Goal: Task Accomplishment & Management: Use online tool/utility

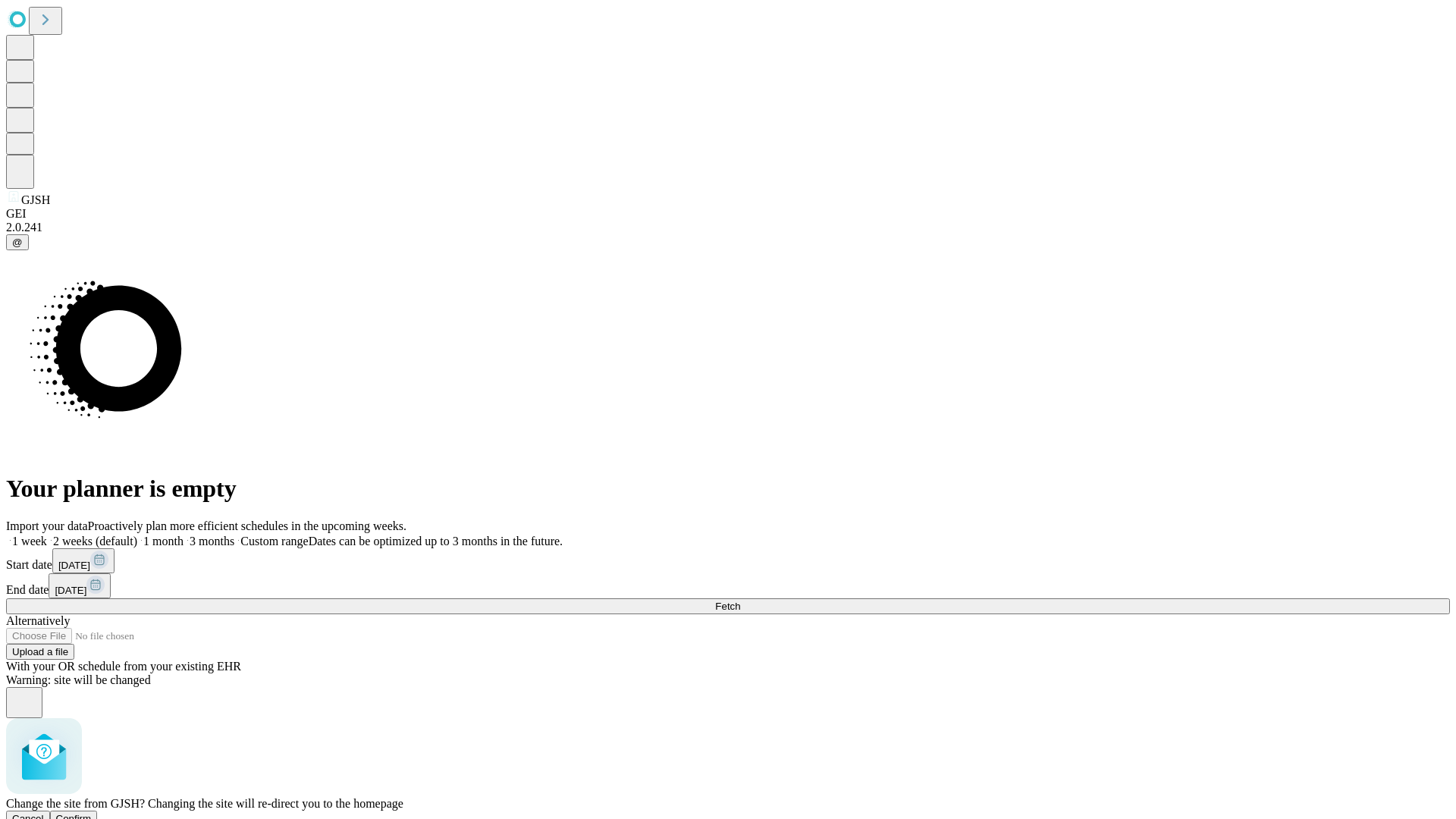
click at [92, 813] on span "Confirm" at bounding box center [74, 818] width 36 height 11
click at [47, 534] on label "1 week" at bounding box center [26, 541] width 41 height 13
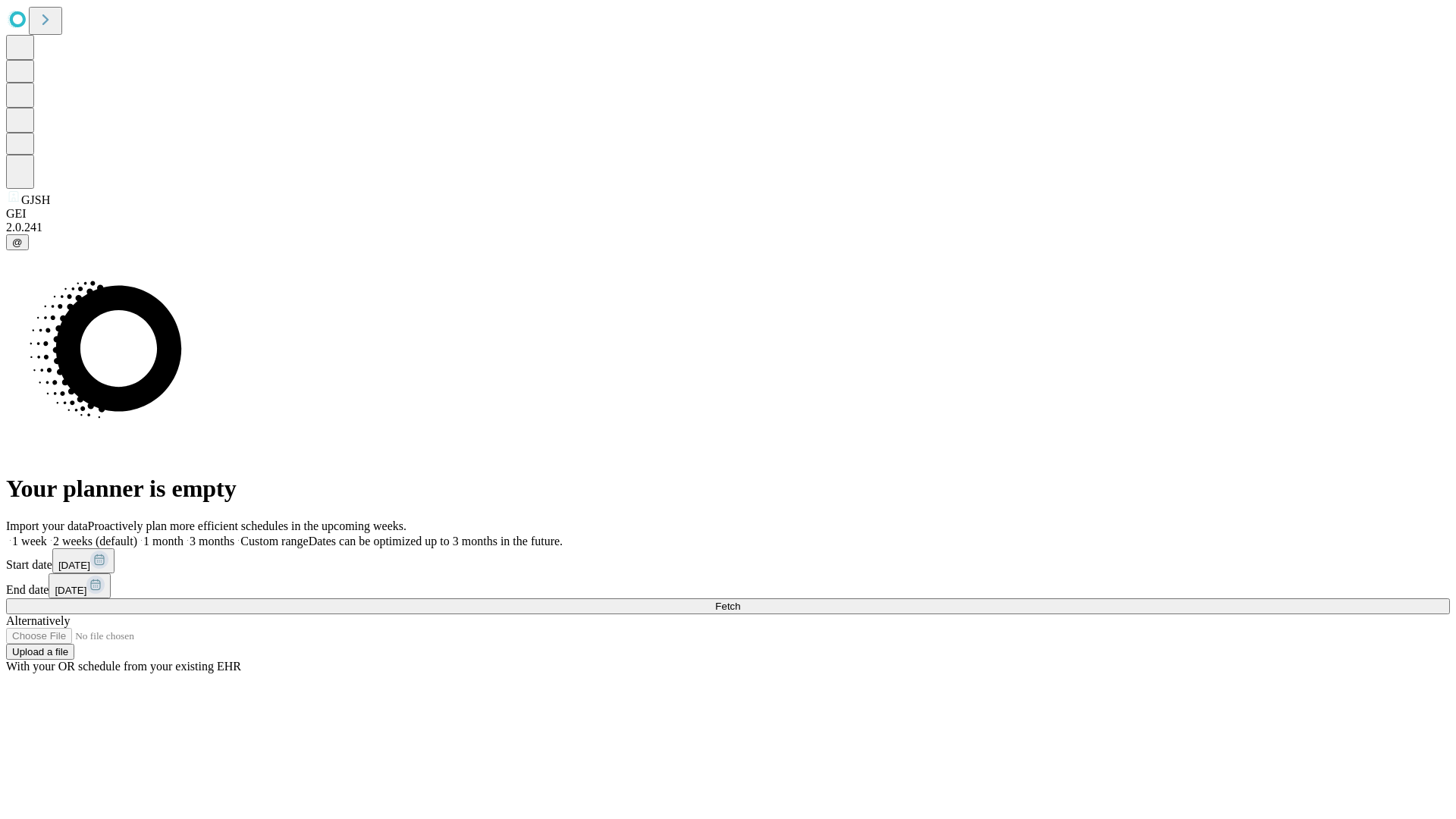
click at [740, 600] on span "Fetch" at bounding box center [727, 606] width 25 height 11
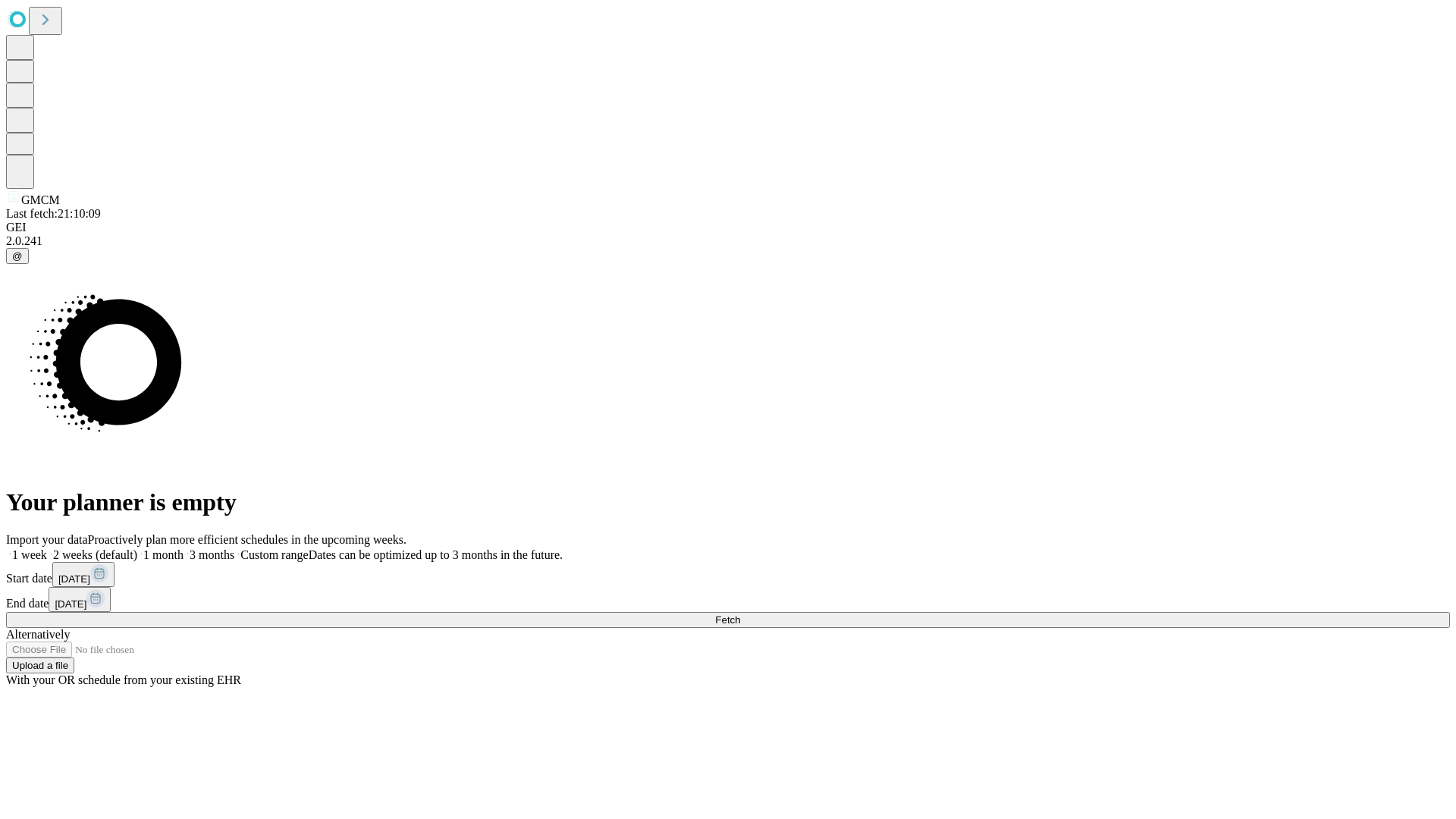
click at [47, 548] on label "1 week" at bounding box center [26, 554] width 41 height 13
click at [740, 614] on span "Fetch" at bounding box center [727, 619] width 25 height 11
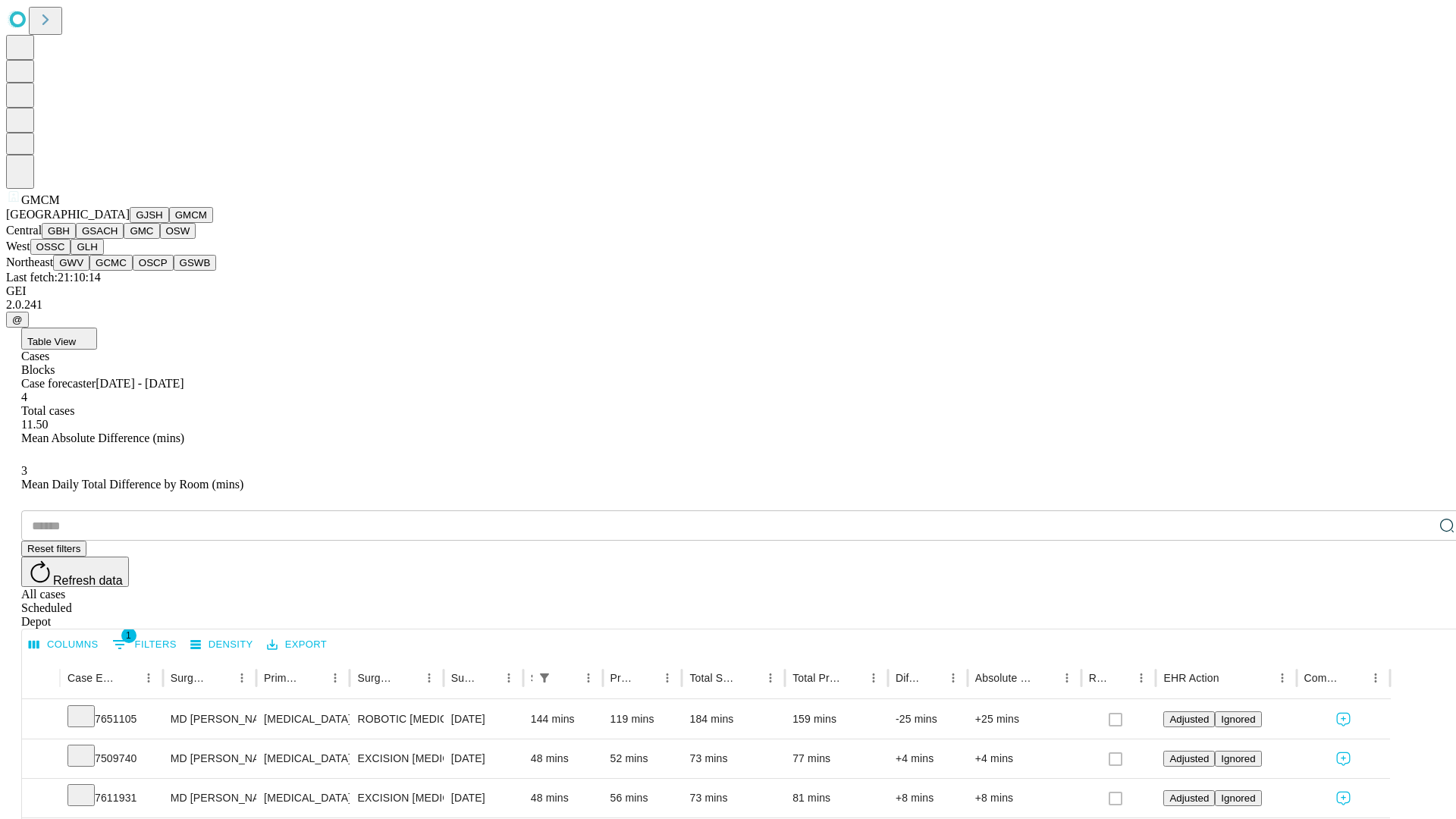
click at [75, 239] on button "GBH" at bounding box center [58, 231] width 34 height 16
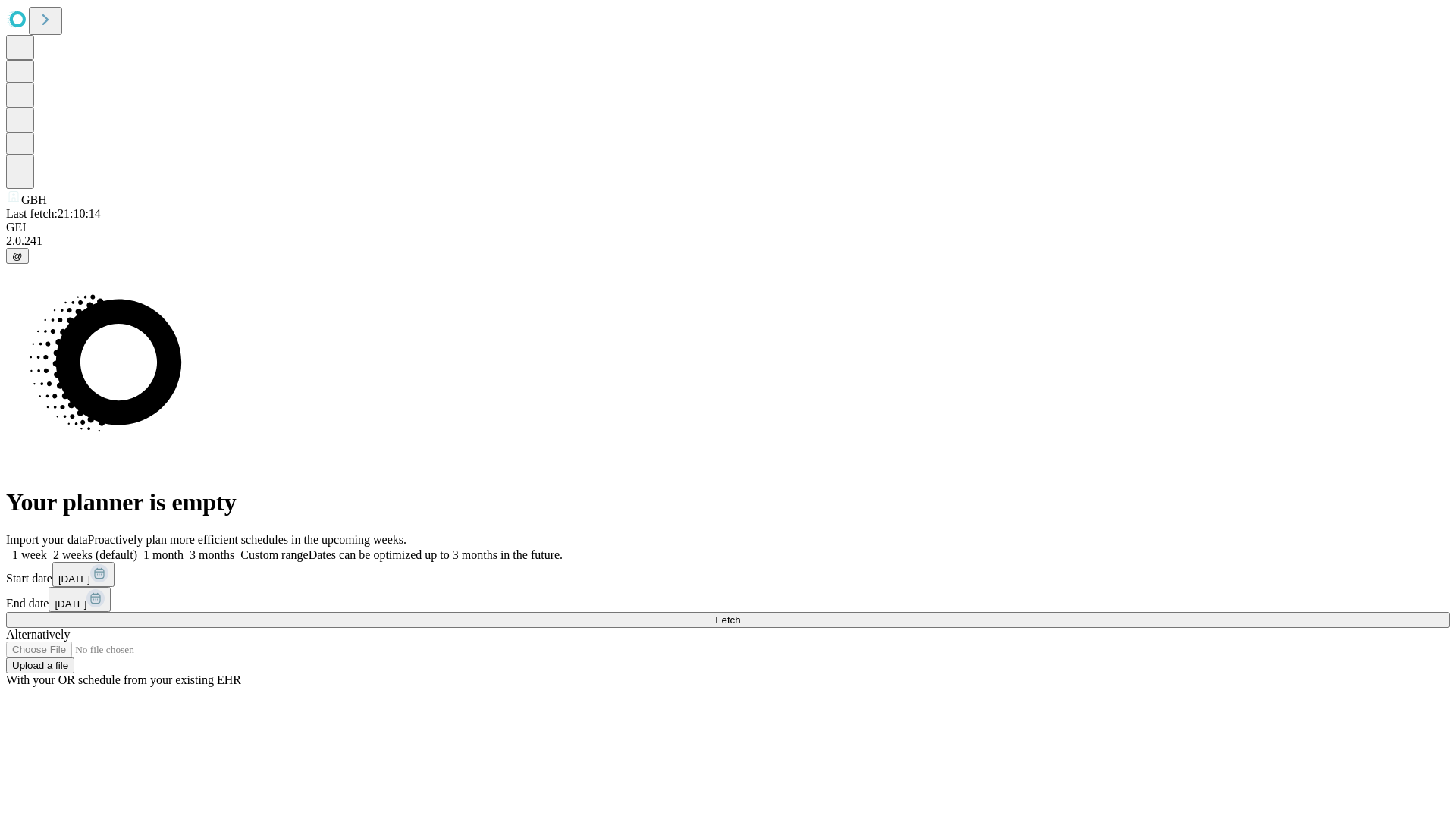
click at [47, 548] on label "1 week" at bounding box center [26, 554] width 41 height 13
click at [740, 614] on span "Fetch" at bounding box center [727, 619] width 25 height 11
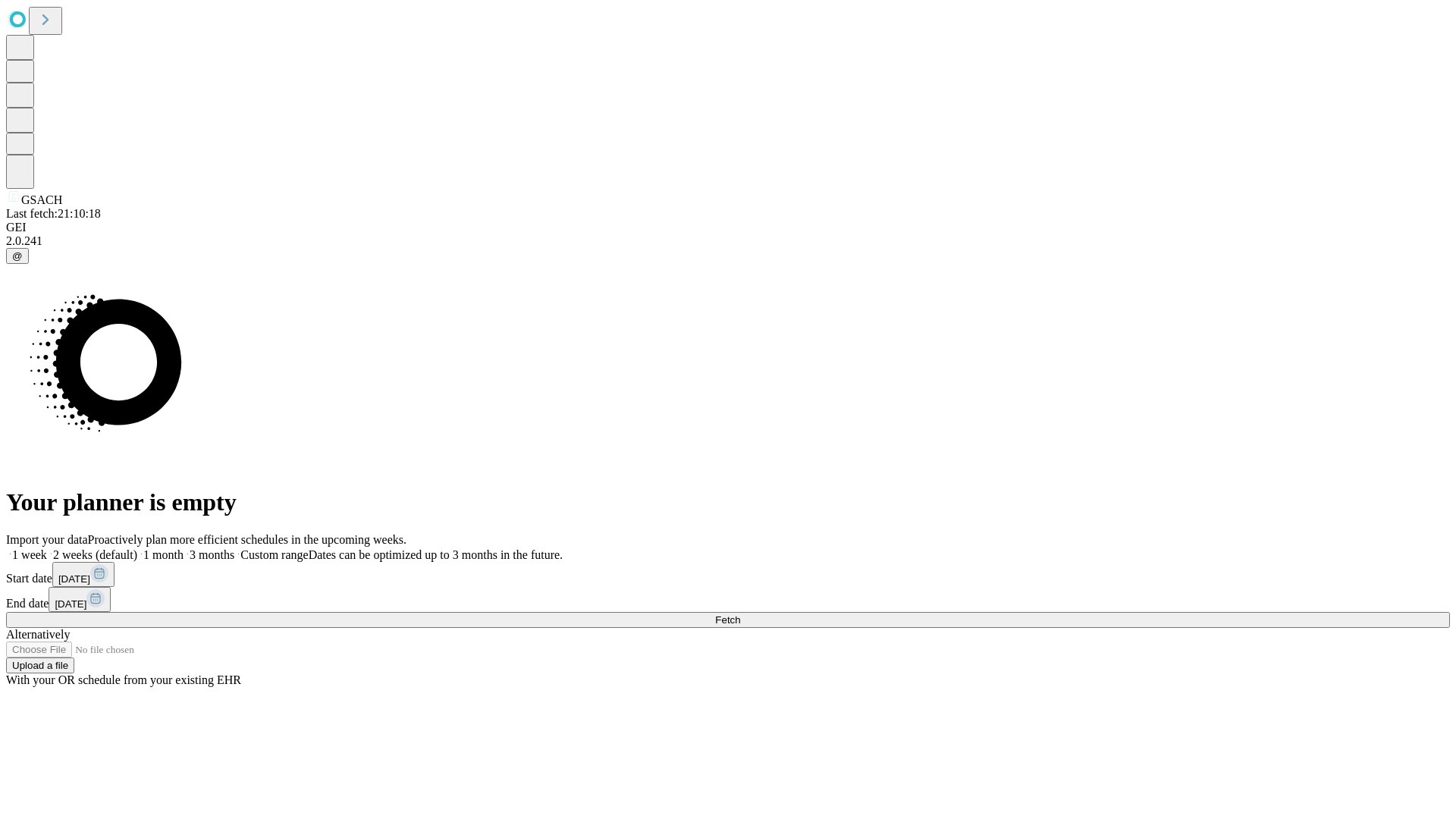
click at [47, 548] on label "1 week" at bounding box center [26, 554] width 41 height 13
click at [740, 614] on span "Fetch" at bounding box center [727, 619] width 25 height 11
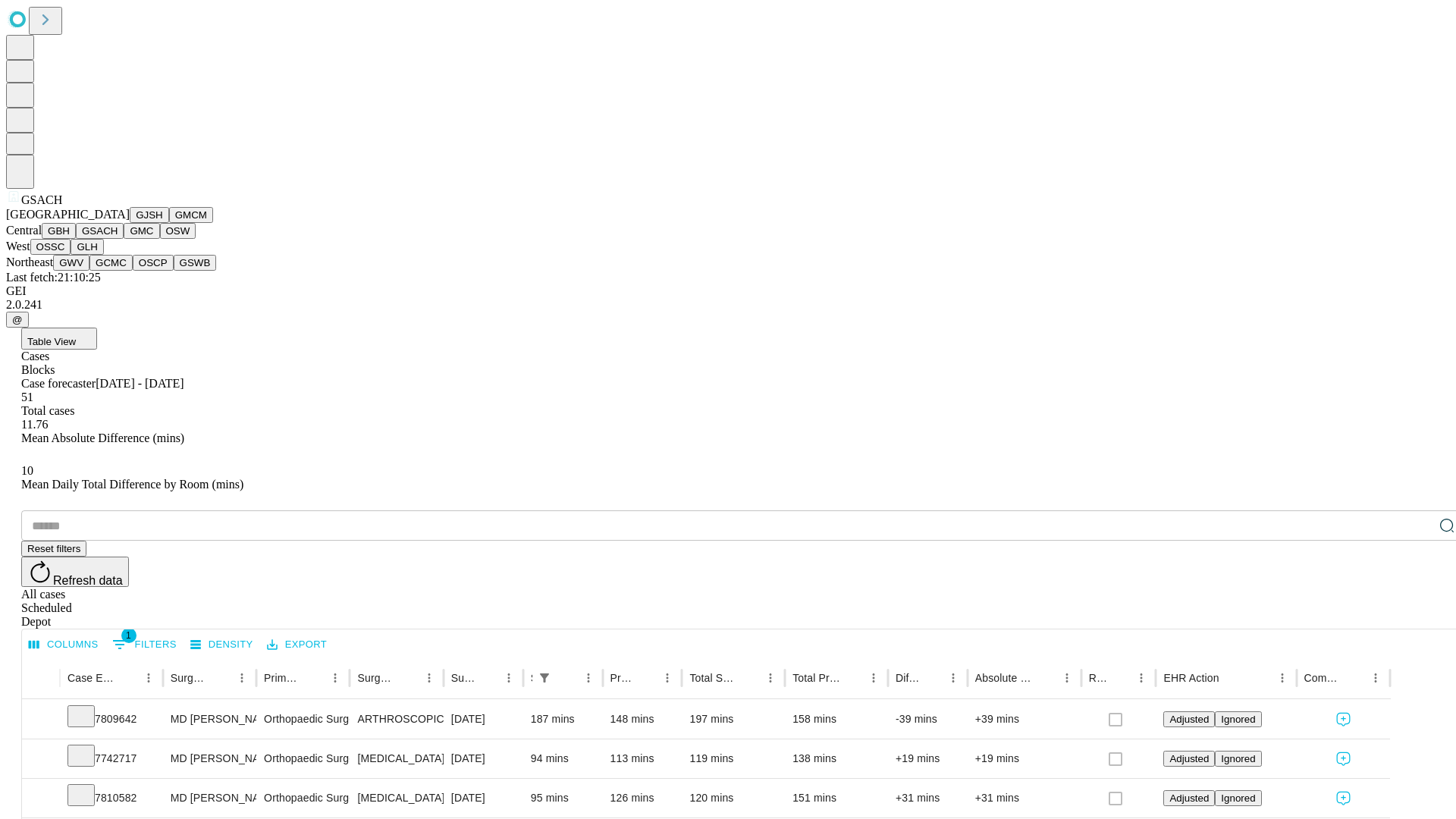
click at [123, 239] on button "GMC" at bounding box center [141, 231] width 36 height 16
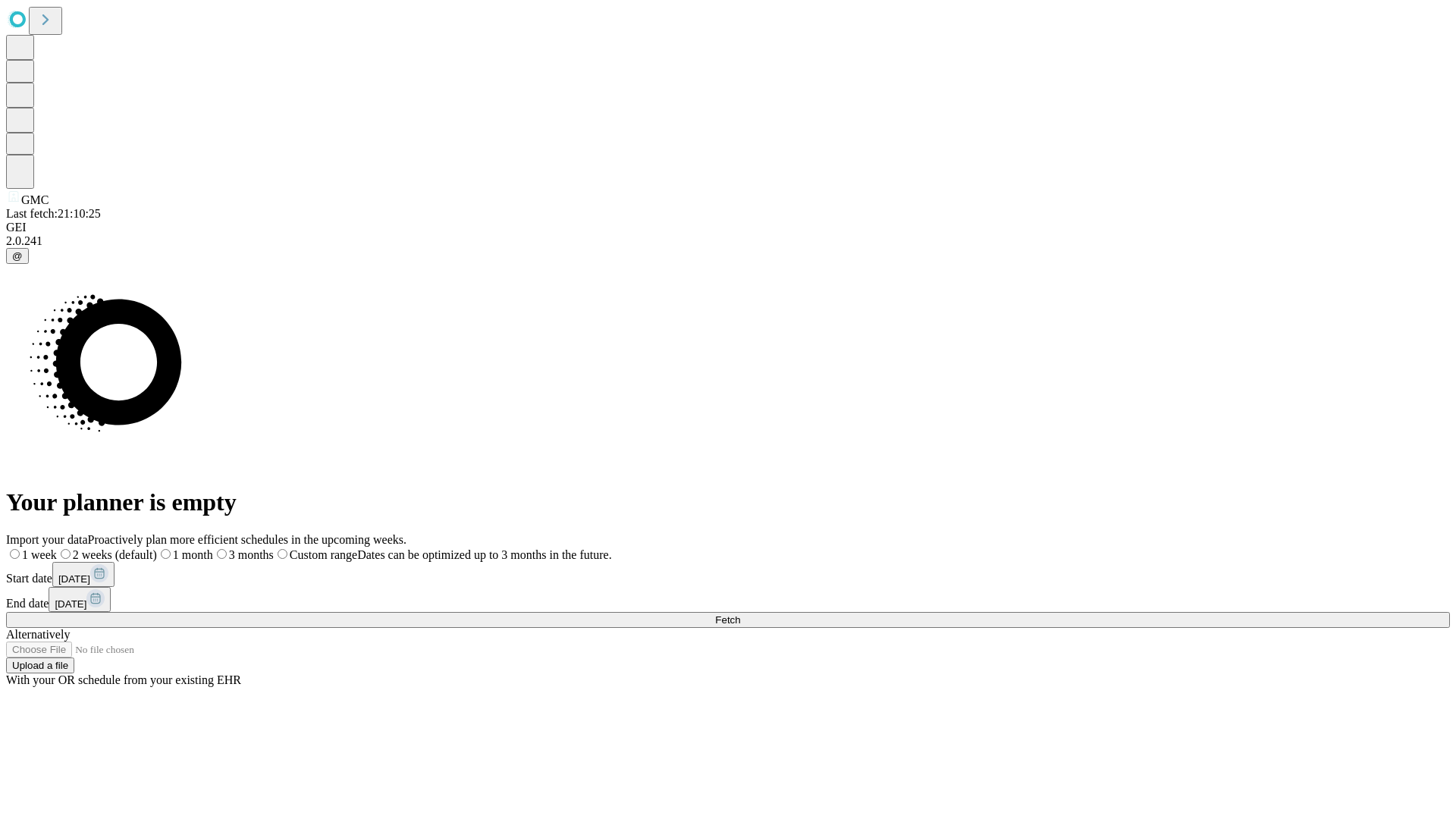
click at [740, 614] on span "Fetch" at bounding box center [727, 619] width 25 height 11
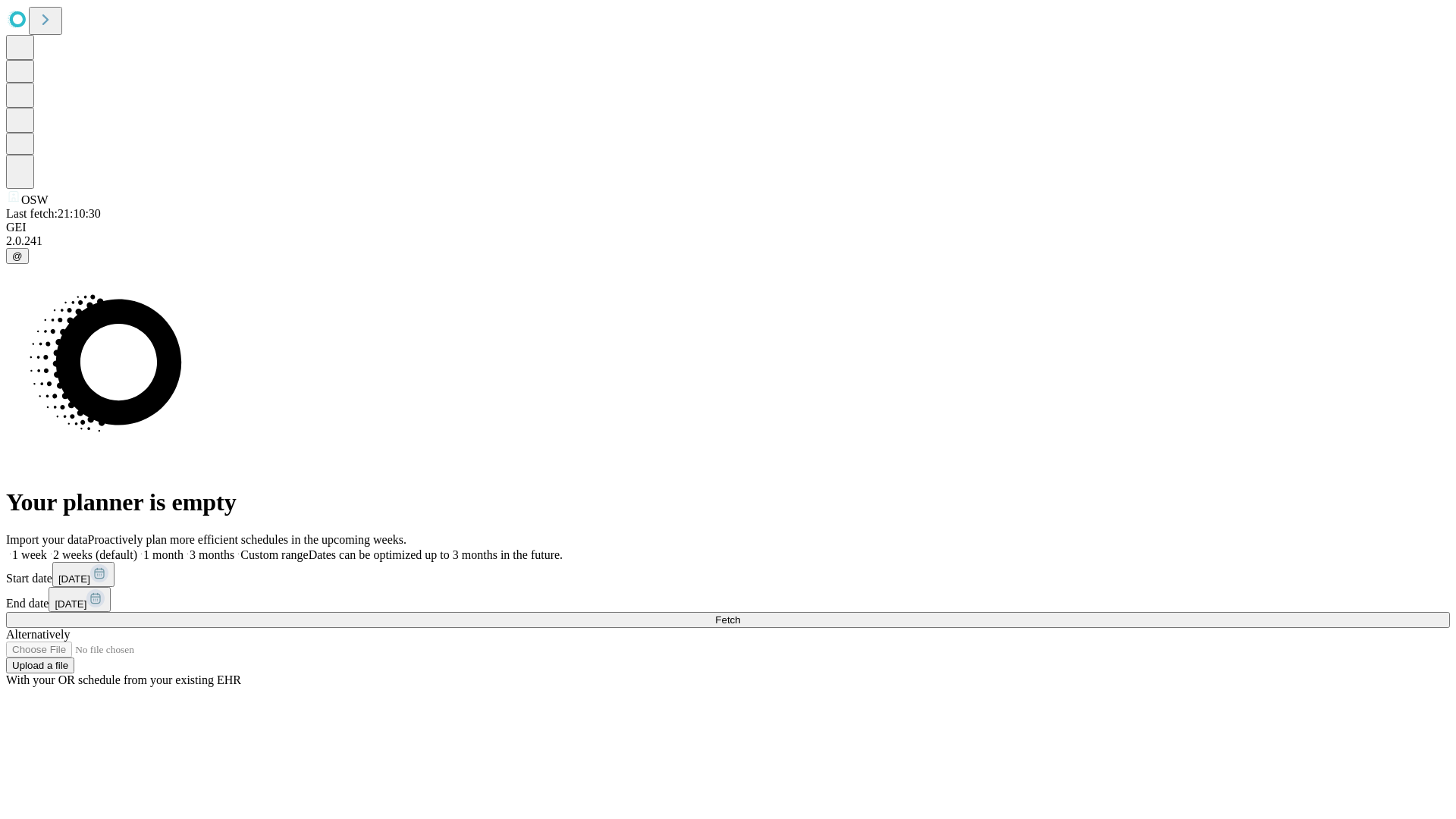
click at [47, 548] on label "1 week" at bounding box center [26, 554] width 41 height 13
click at [740, 614] on span "Fetch" at bounding box center [727, 619] width 25 height 11
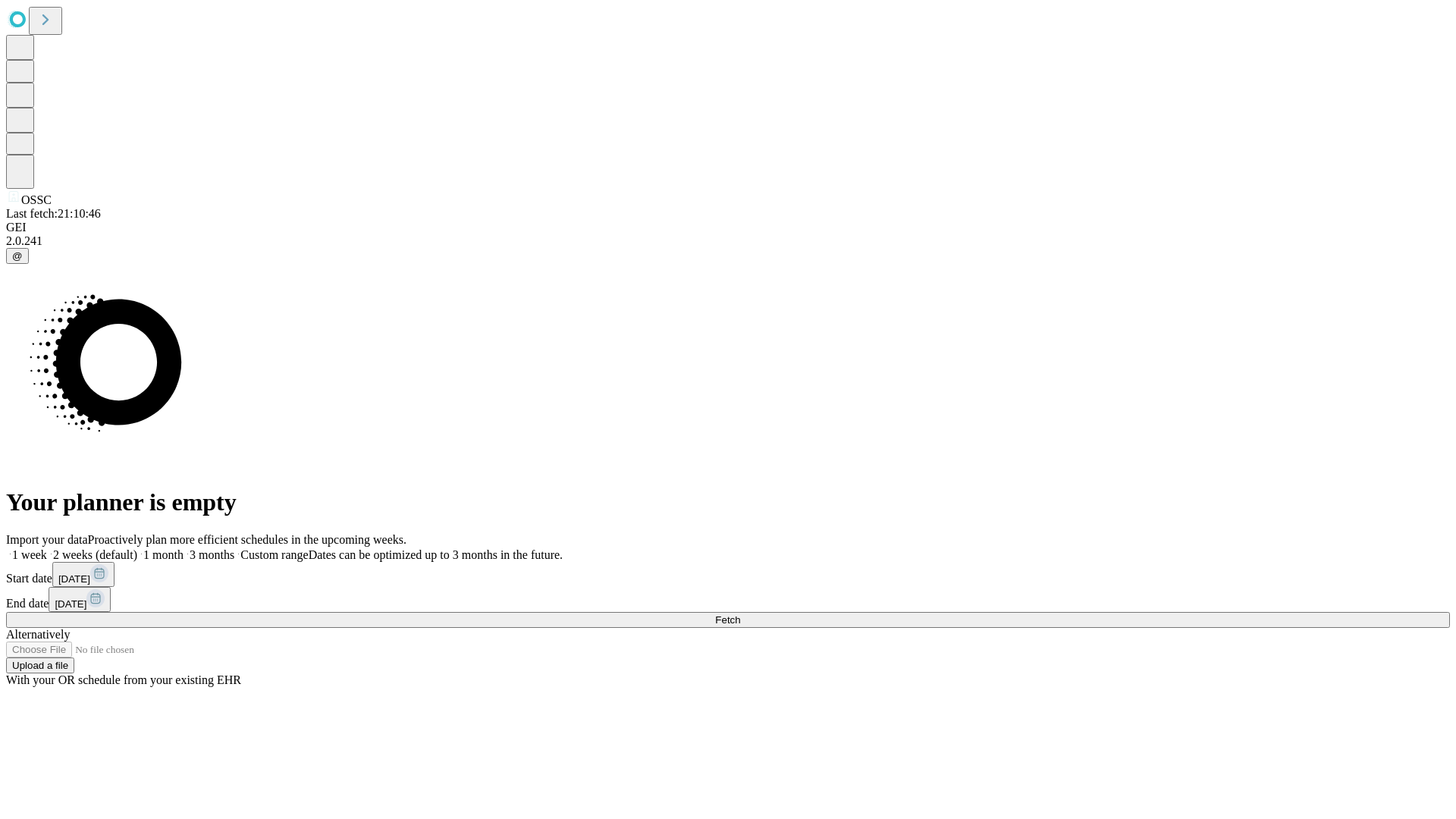
click at [47, 548] on label "1 week" at bounding box center [26, 554] width 41 height 13
click at [740, 614] on span "Fetch" at bounding box center [727, 619] width 25 height 11
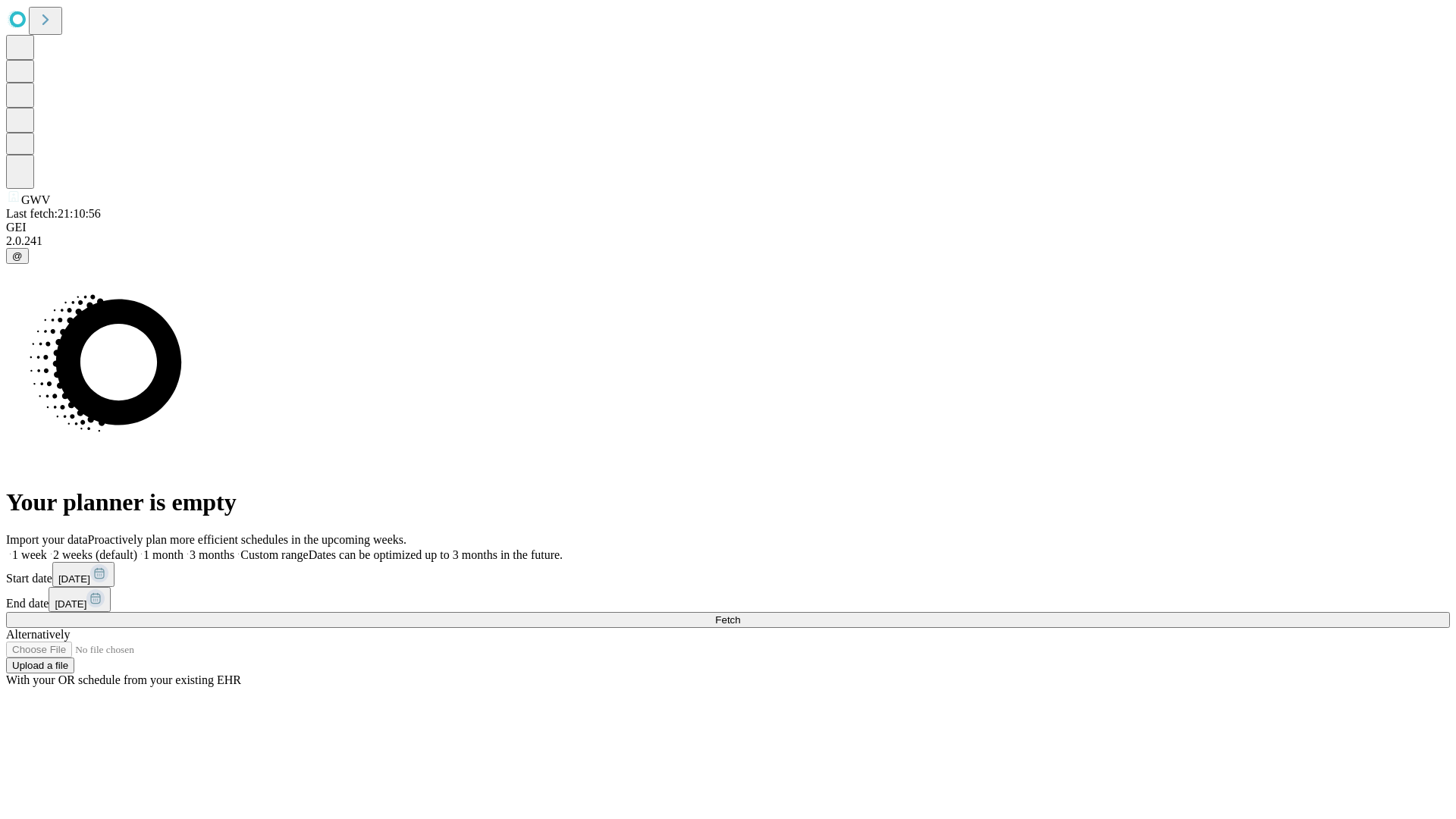
click at [47, 548] on label "1 week" at bounding box center [26, 554] width 41 height 13
click at [740, 614] on span "Fetch" at bounding box center [727, 619] width 25 height 11
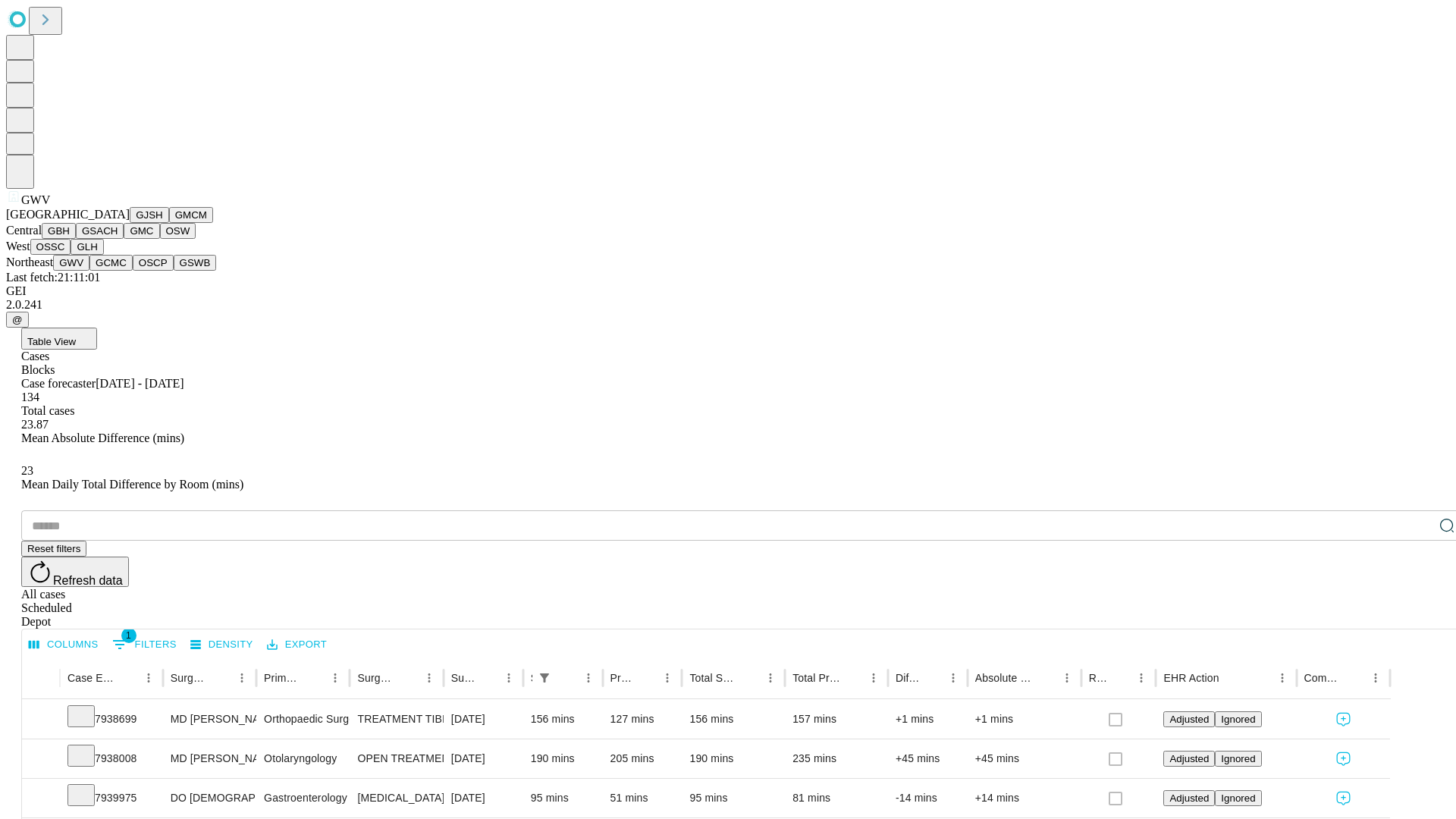
click at [117, 271] on button "GCMC" at bounding box center [111, 263] width 43 height 16
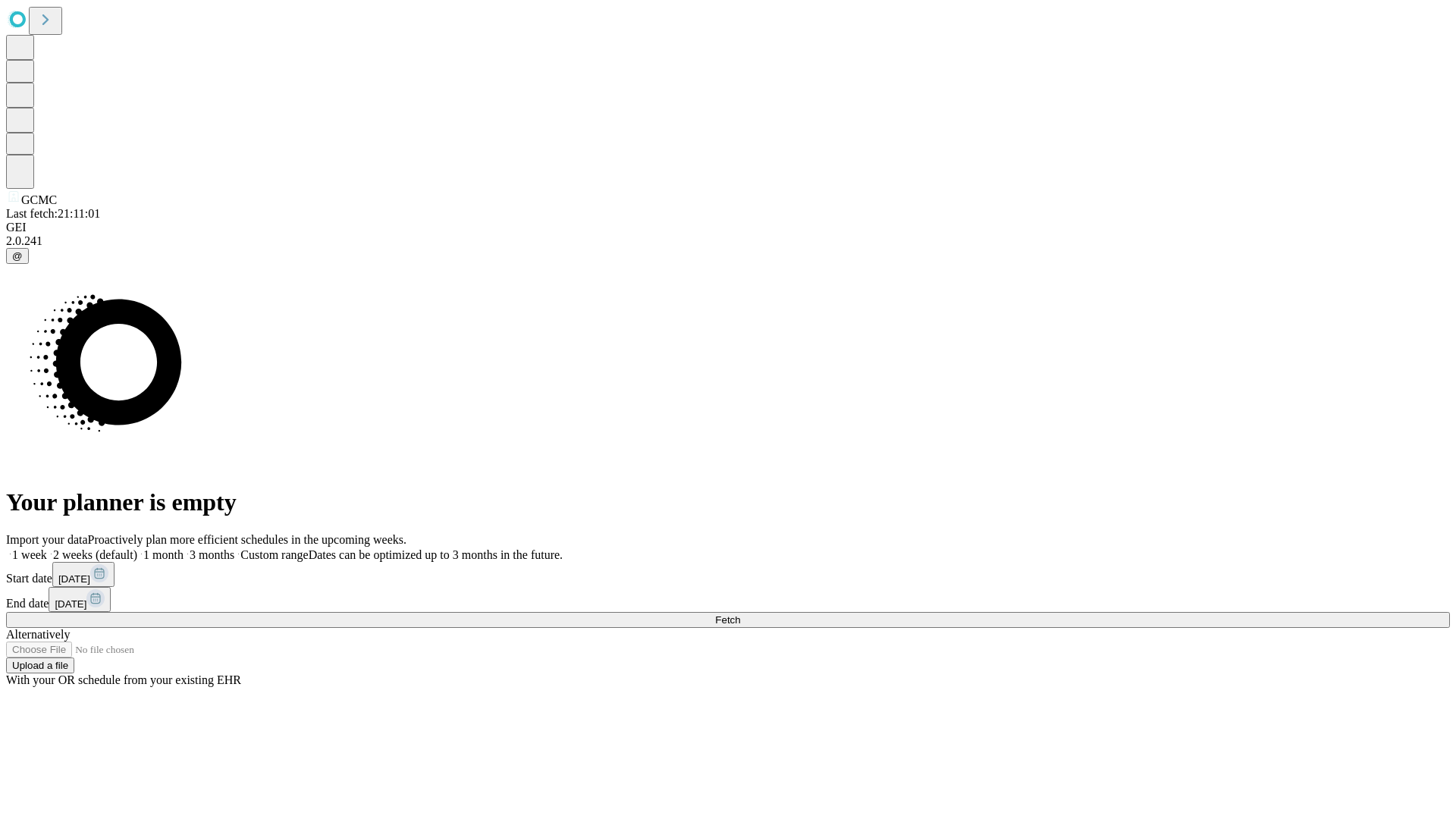
click at [47, 548] on label "1 week" at bounding box center [26, 554] width 41 height 13
click at [740, 614] on span "Fetch" at bounding box center [727, 619] width 25 height 11
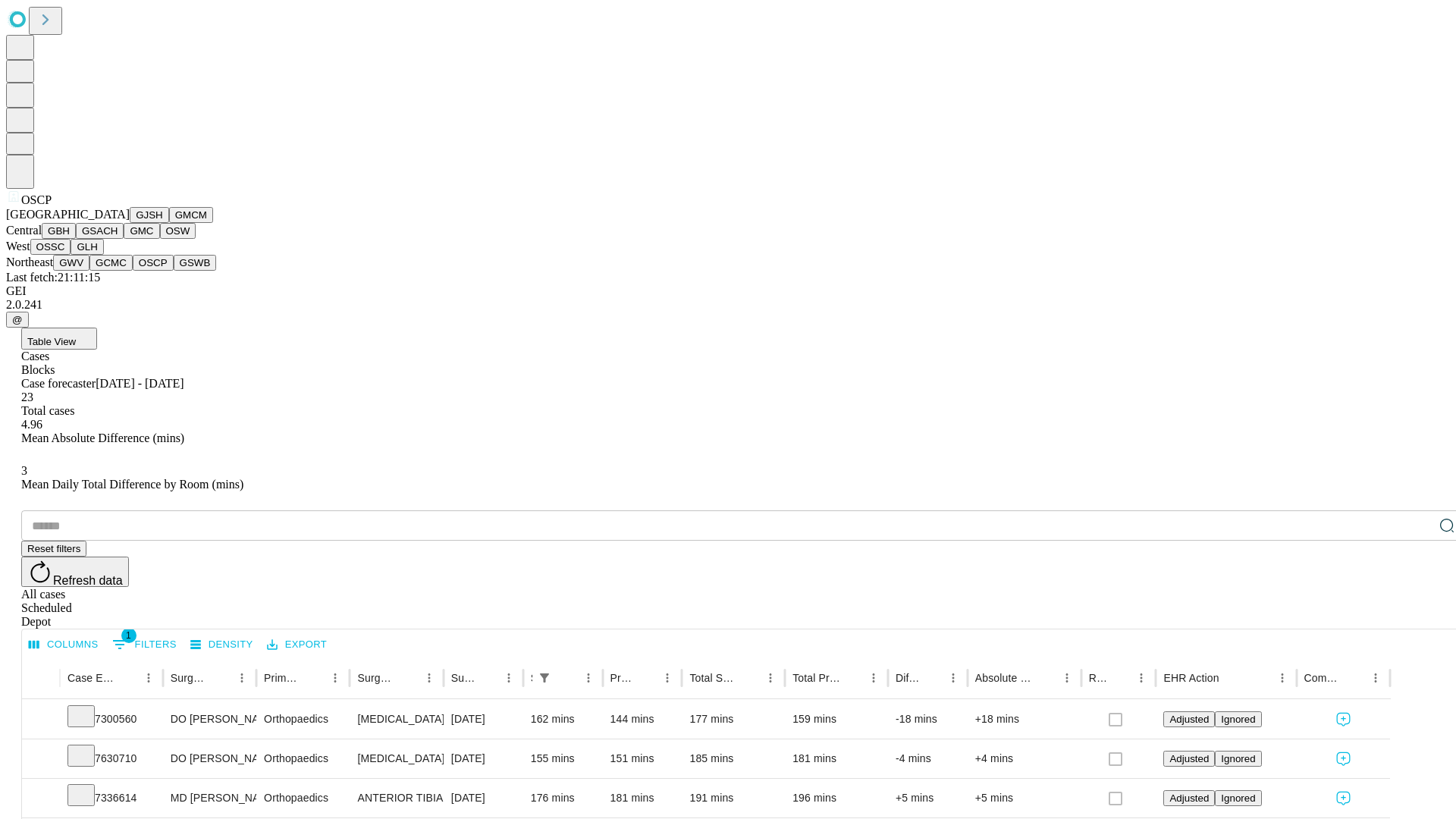
click at [174, 271] on button "GSWB" at bounding box center [195, 263] width 43 height 16
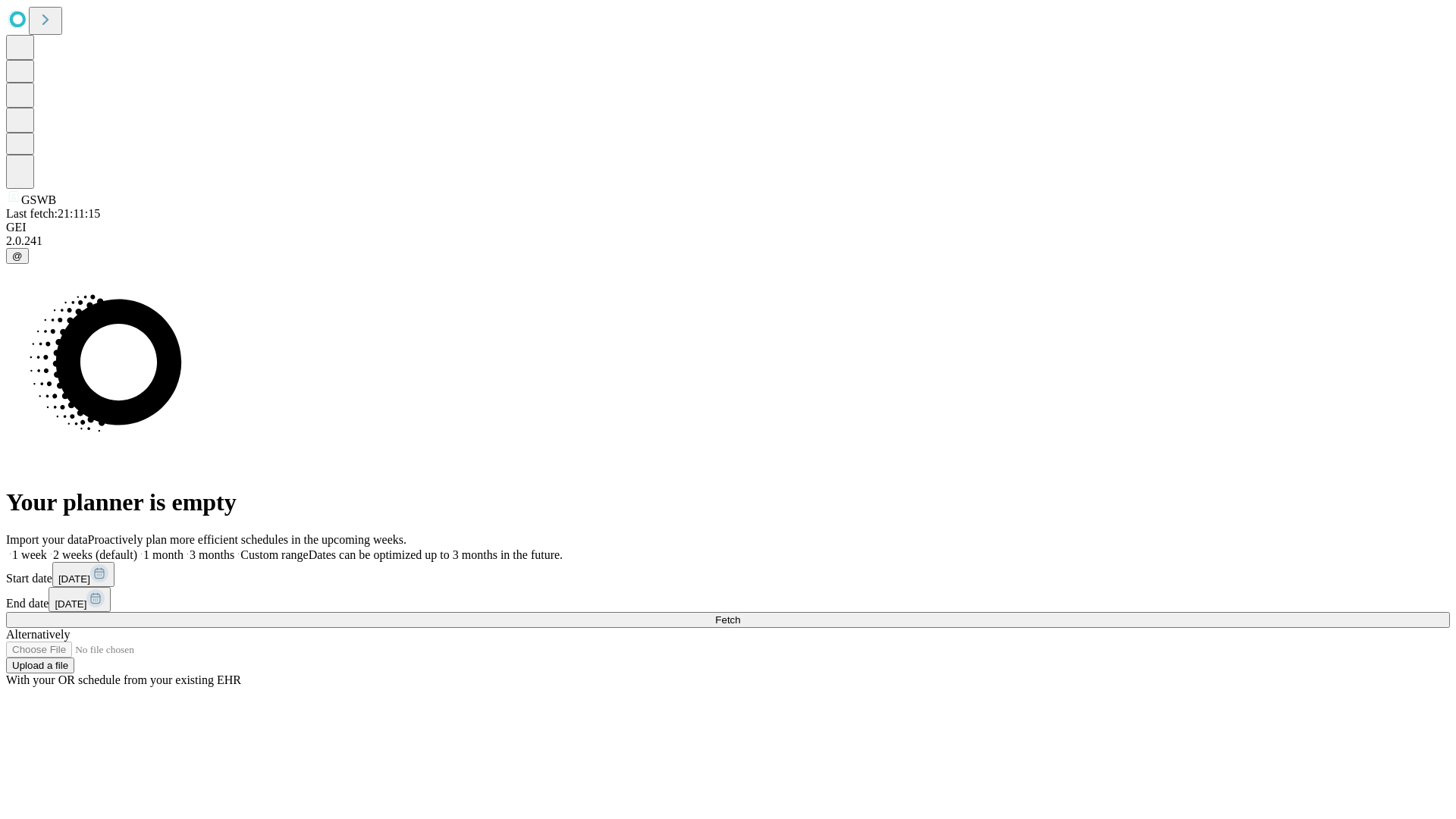
click at [740, 614] on span "Fetch" at bounding box center [727, 619] width 25 height 11
